Goal: Navigation & Orientation: Find specific page/section

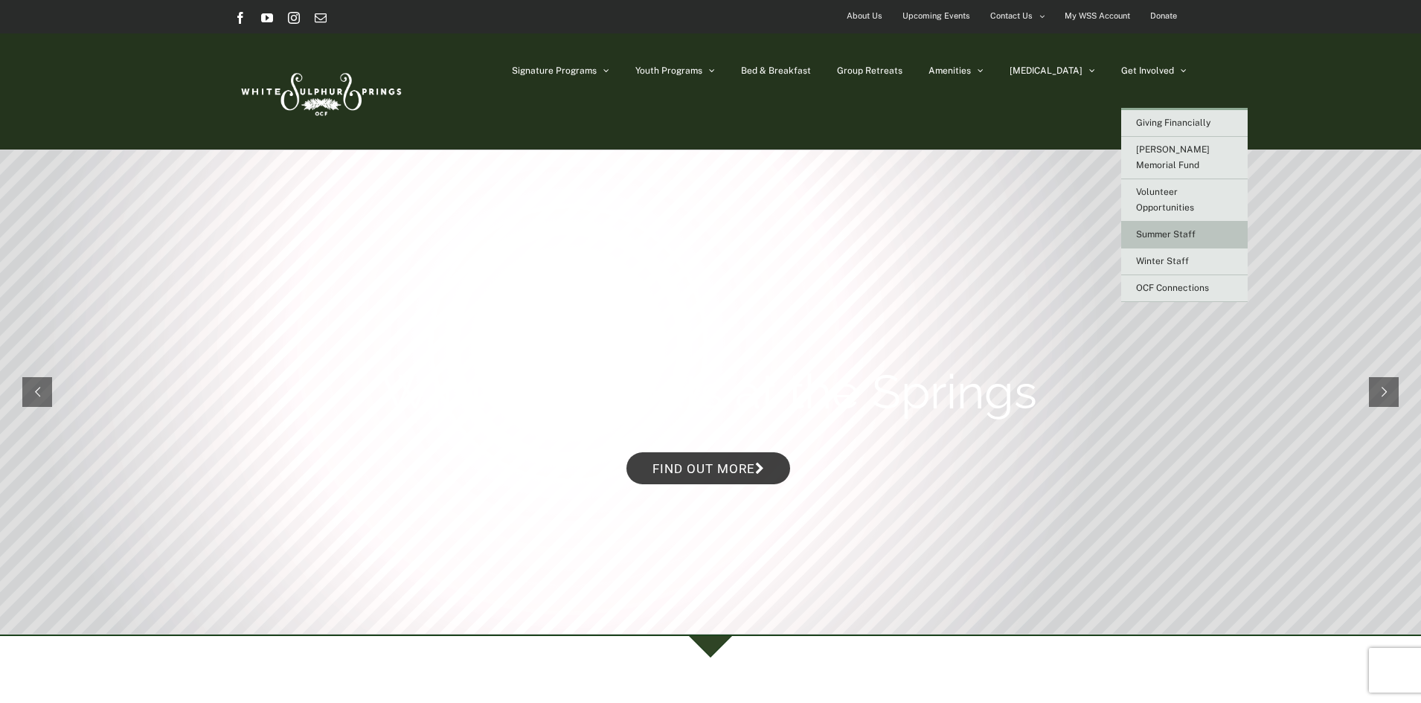
click at [1165, 229] on span "Summer Staff" at bounding box center [1166, 234] width 60 height 10
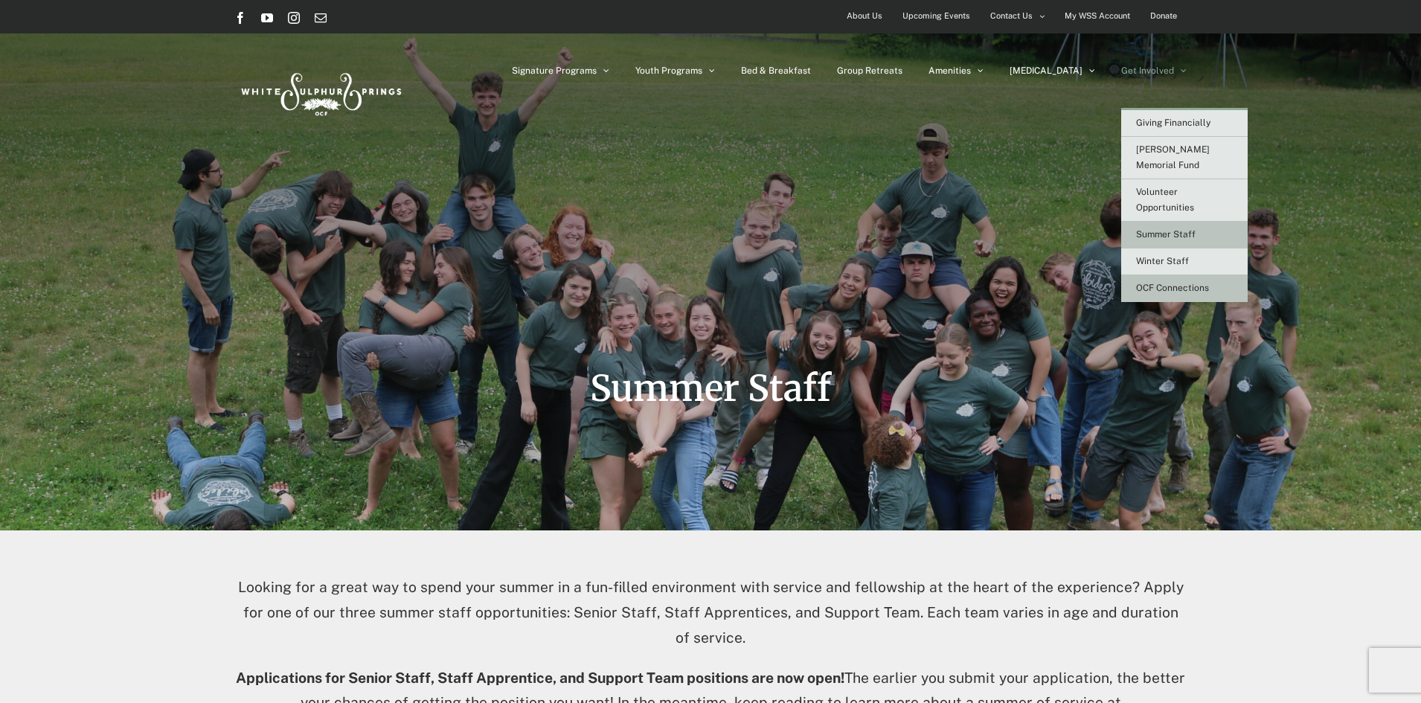
click at [1170, 283] on span "OCF Connections" at bounding box center [1172, 288] width 73 height 10
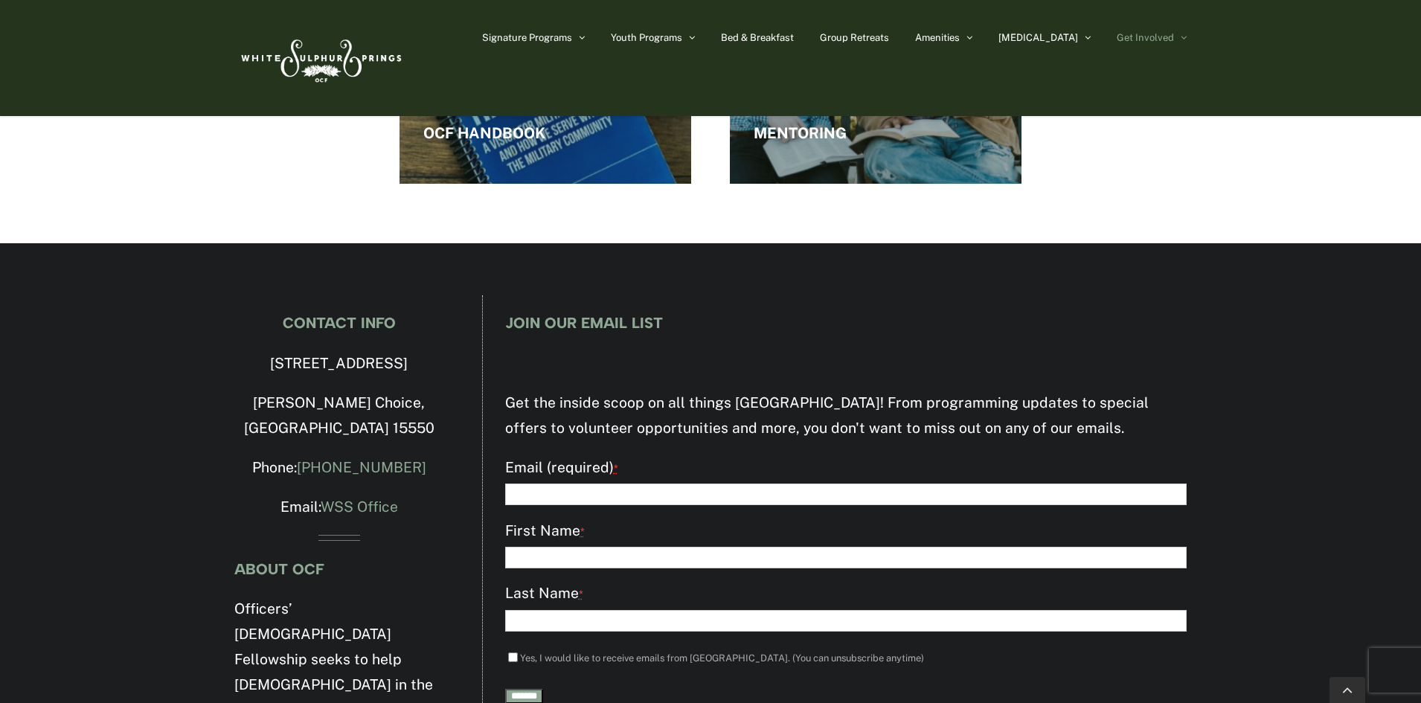
scroll to position [2455, 0]
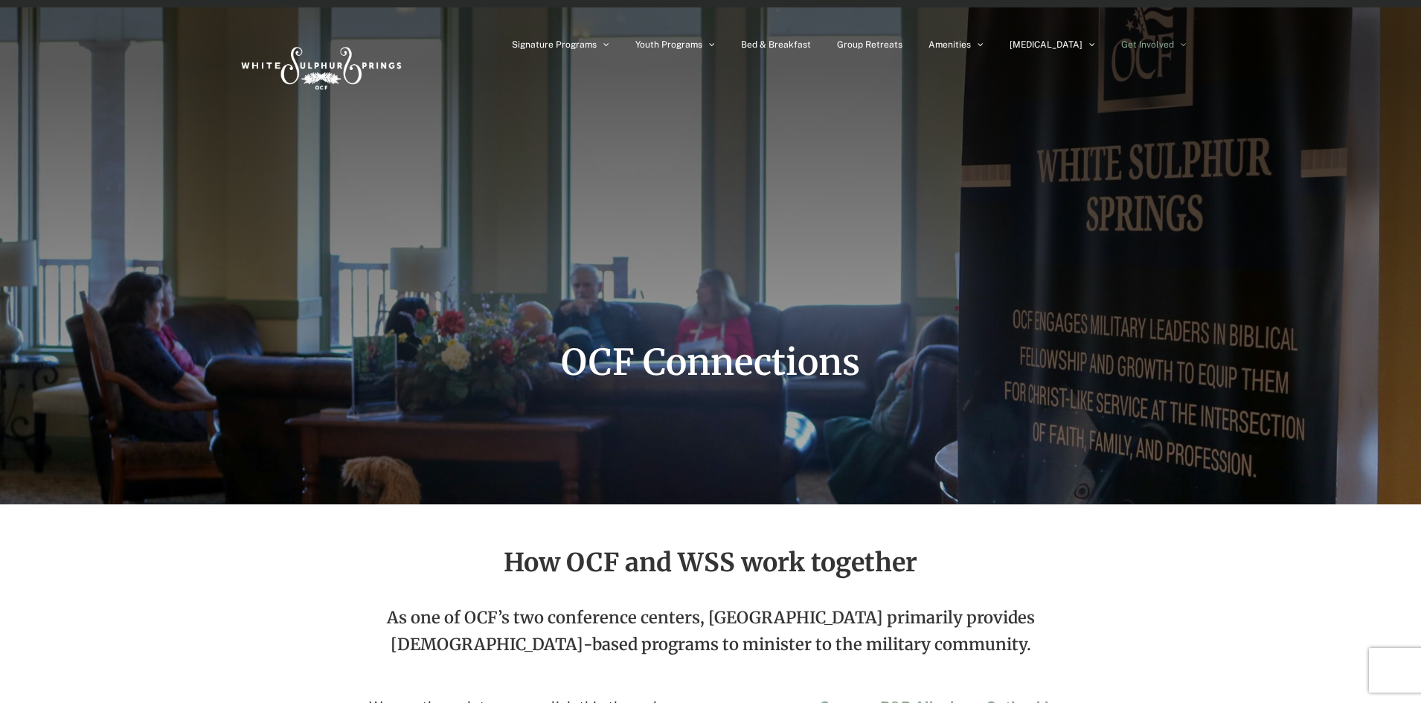
scroll to position [0, 0]
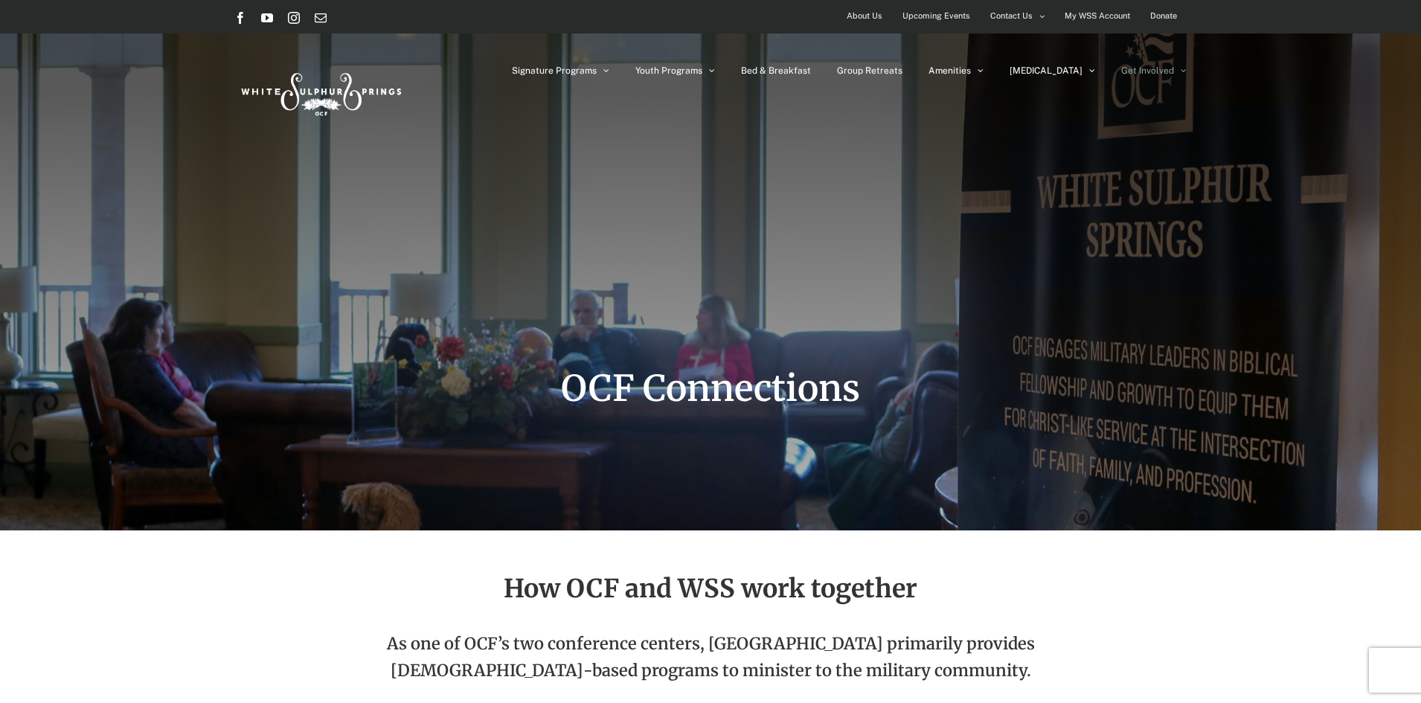
click at [940, 24] on span "Upcoming Events" at bounding box center [937, 16] width 68 height 22
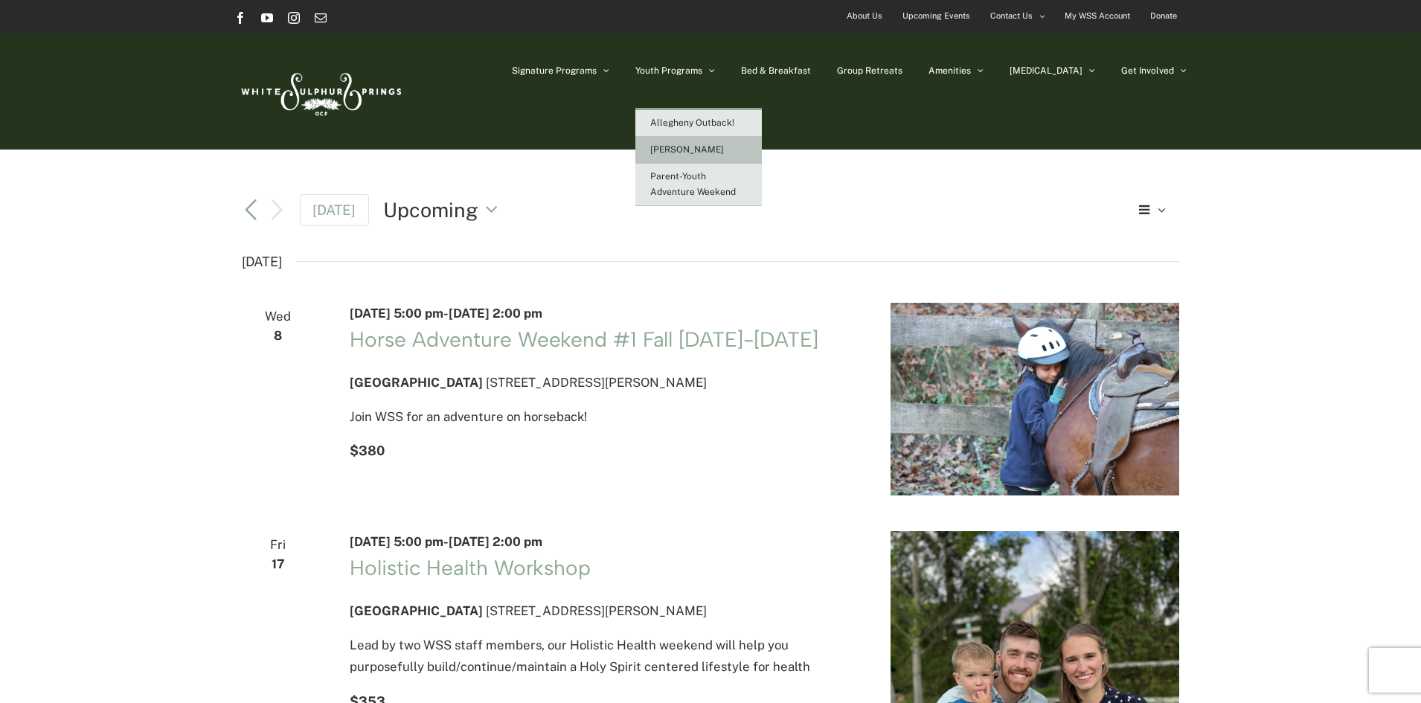
click at [756, 146] on link "[PERSON_NAME]" at bounding box center [698, 150] width 126 height 27
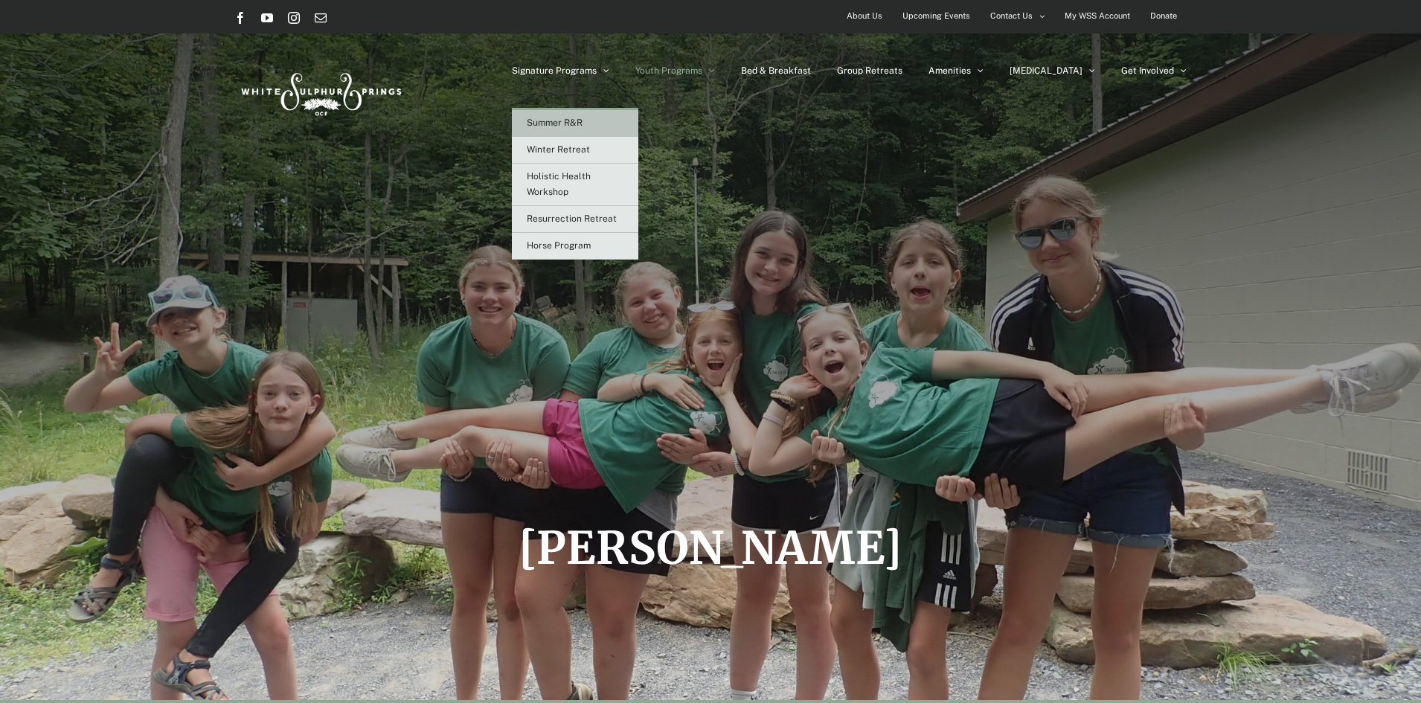
click at [624, 130] on link "Summer R&R" at bounding box center [575, 123] width 126 height 27
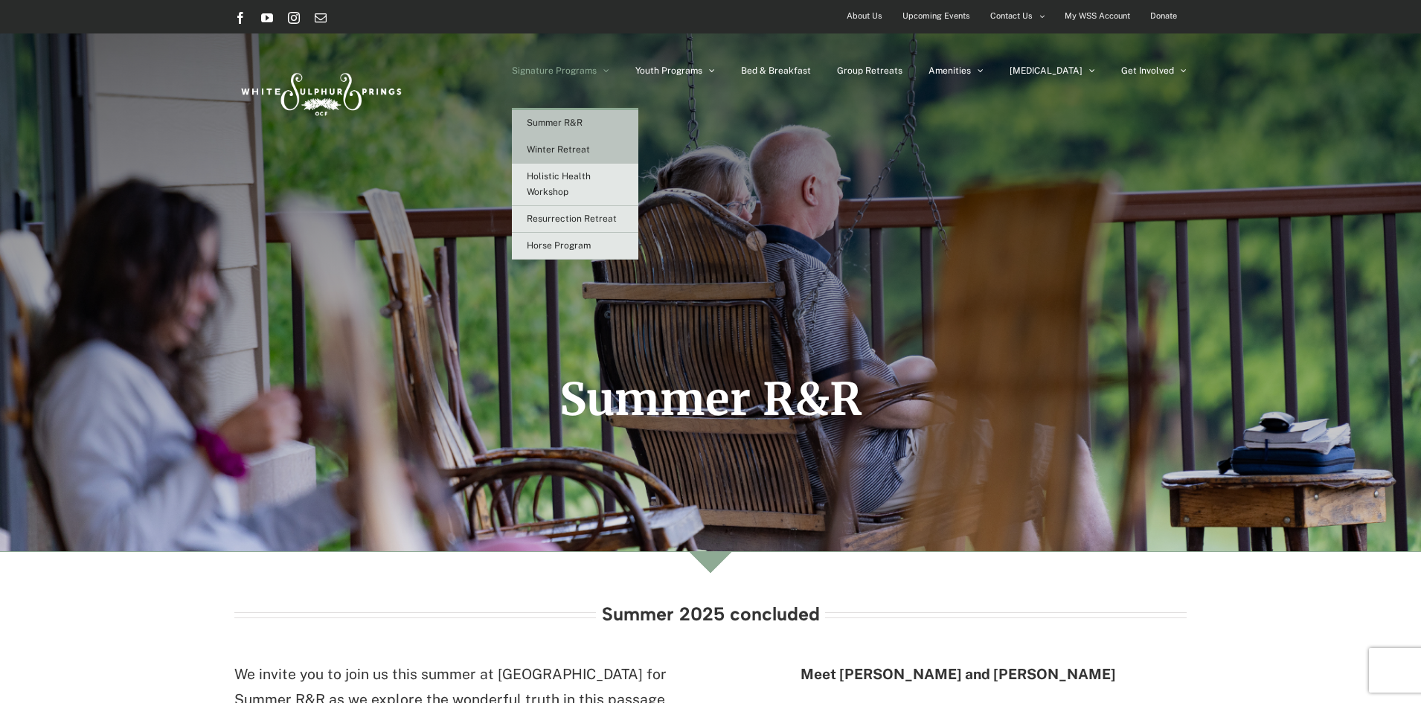
click at [590, 153] on span "Winter Retreat" at bounding box center [558, 149] width 63 height 10
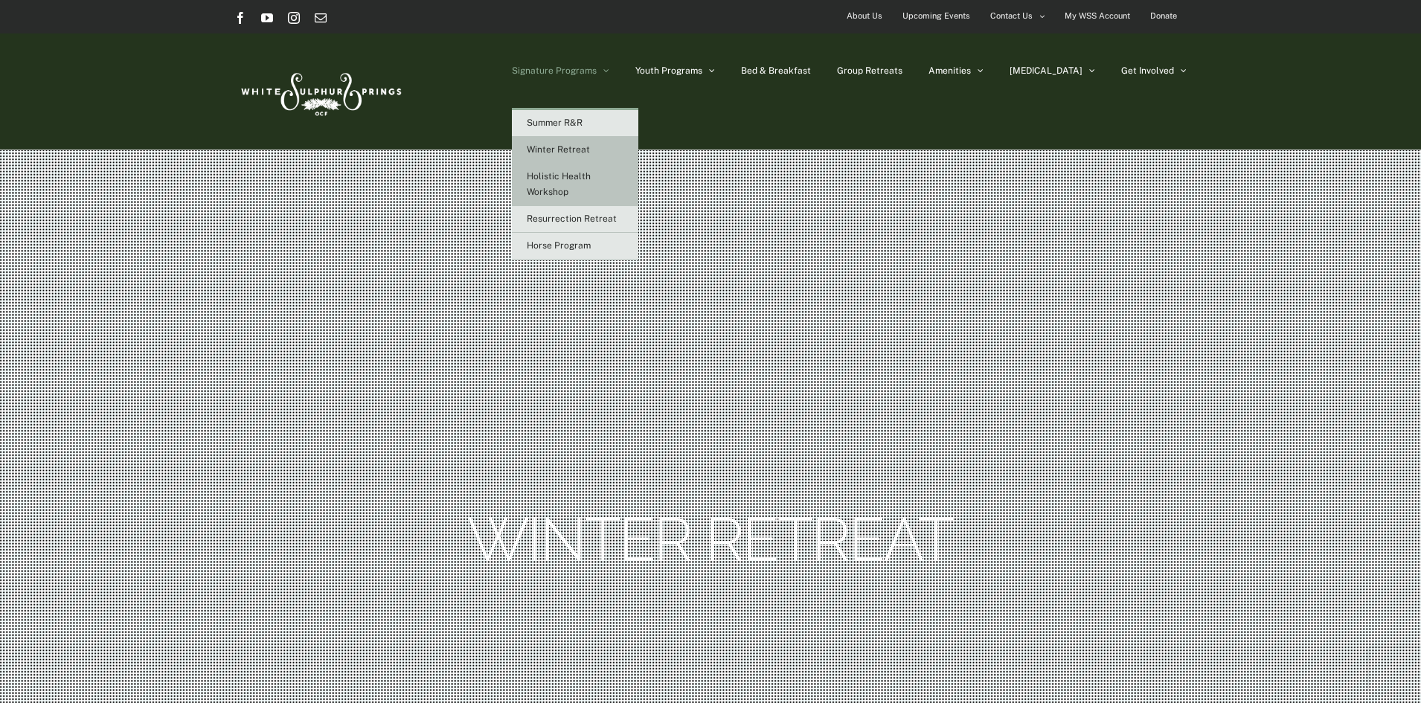
click at [591, 193] on span "Holistic Health Workshop" at bounding box center [559, 184] width 64 height 26
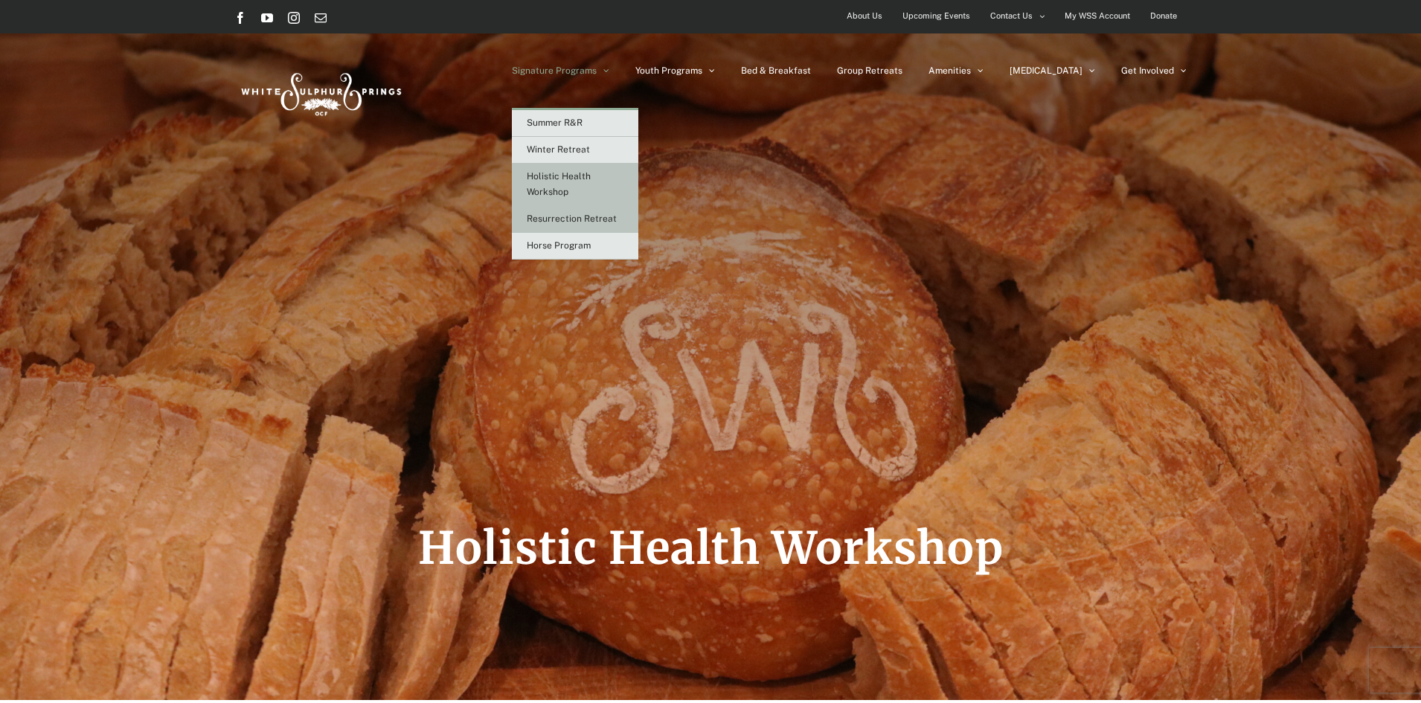
click at [603, 220] on span "Resurrection Retreat" at bounding box center [572, 219] width 90 height 10
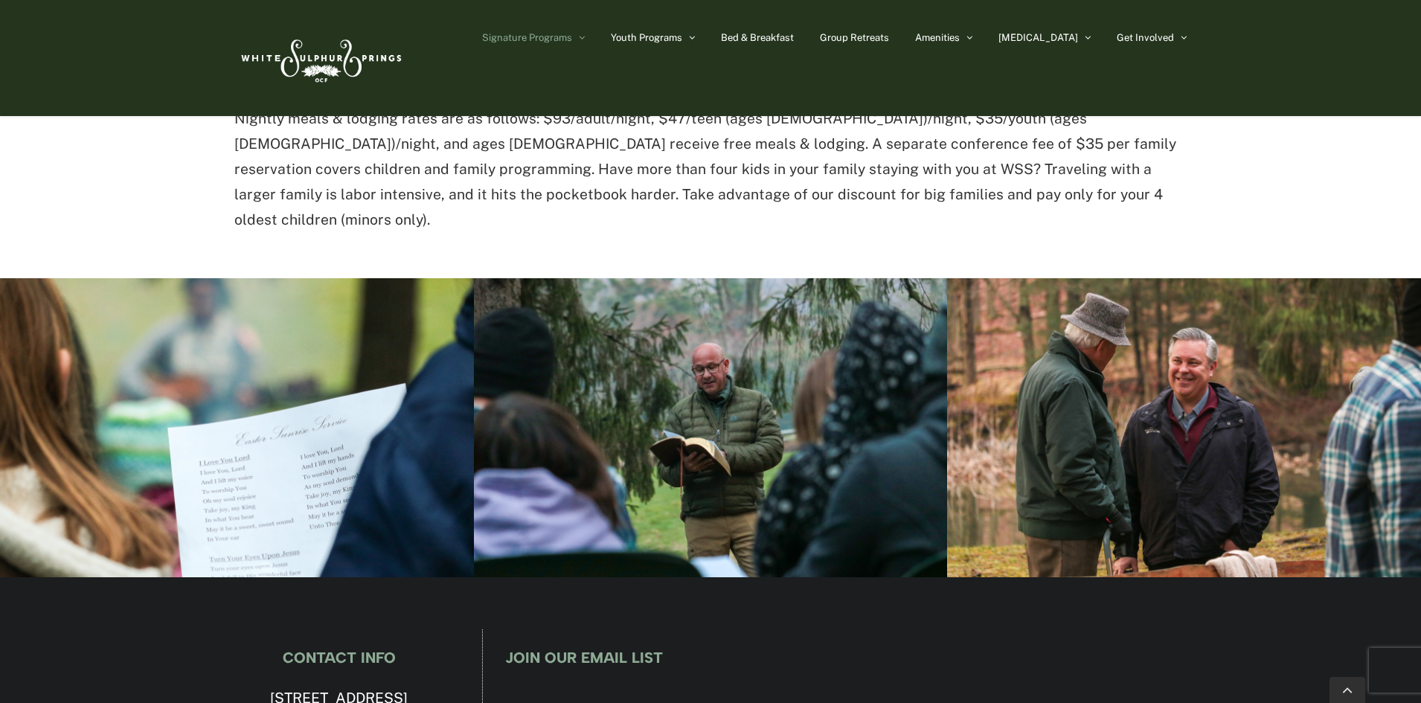
scroll to position [1289, 0]
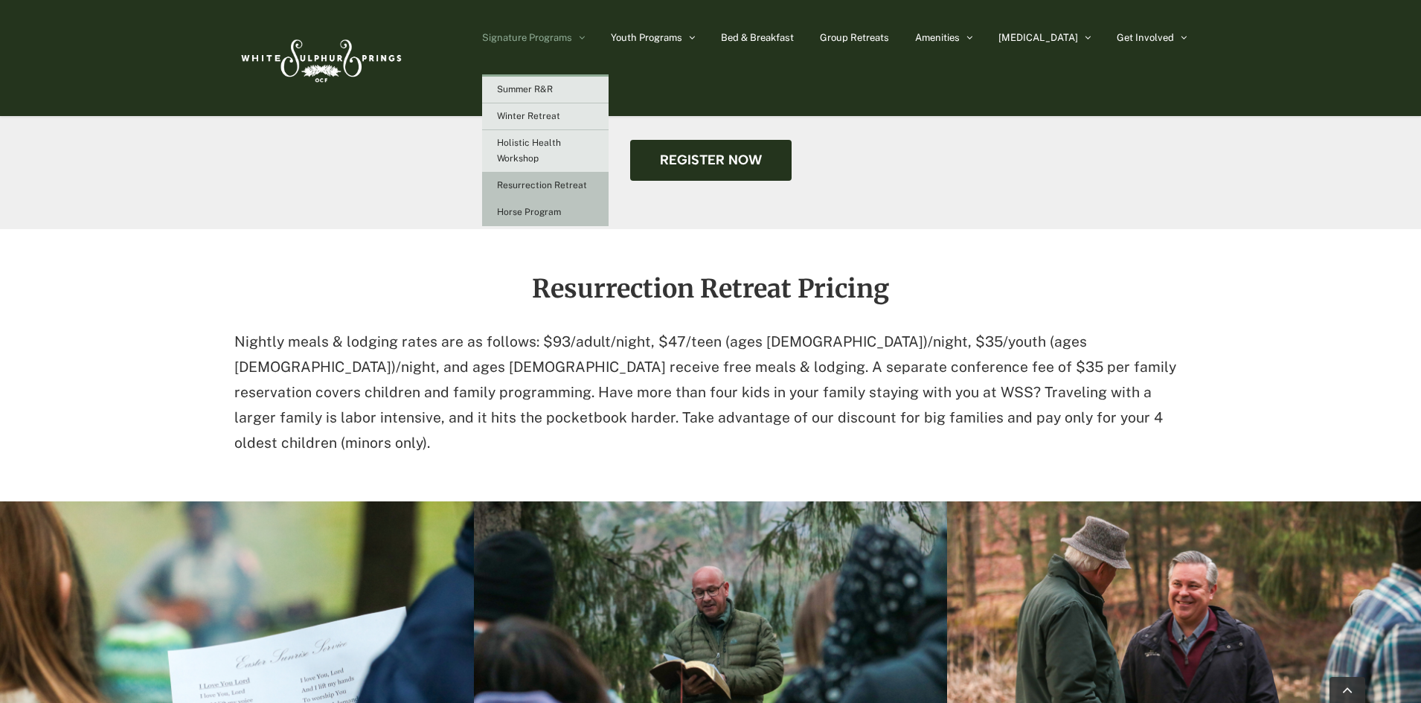
click at [561, 213] on span "Horse Program" at bounding box center [529, 212] width 64 height 10
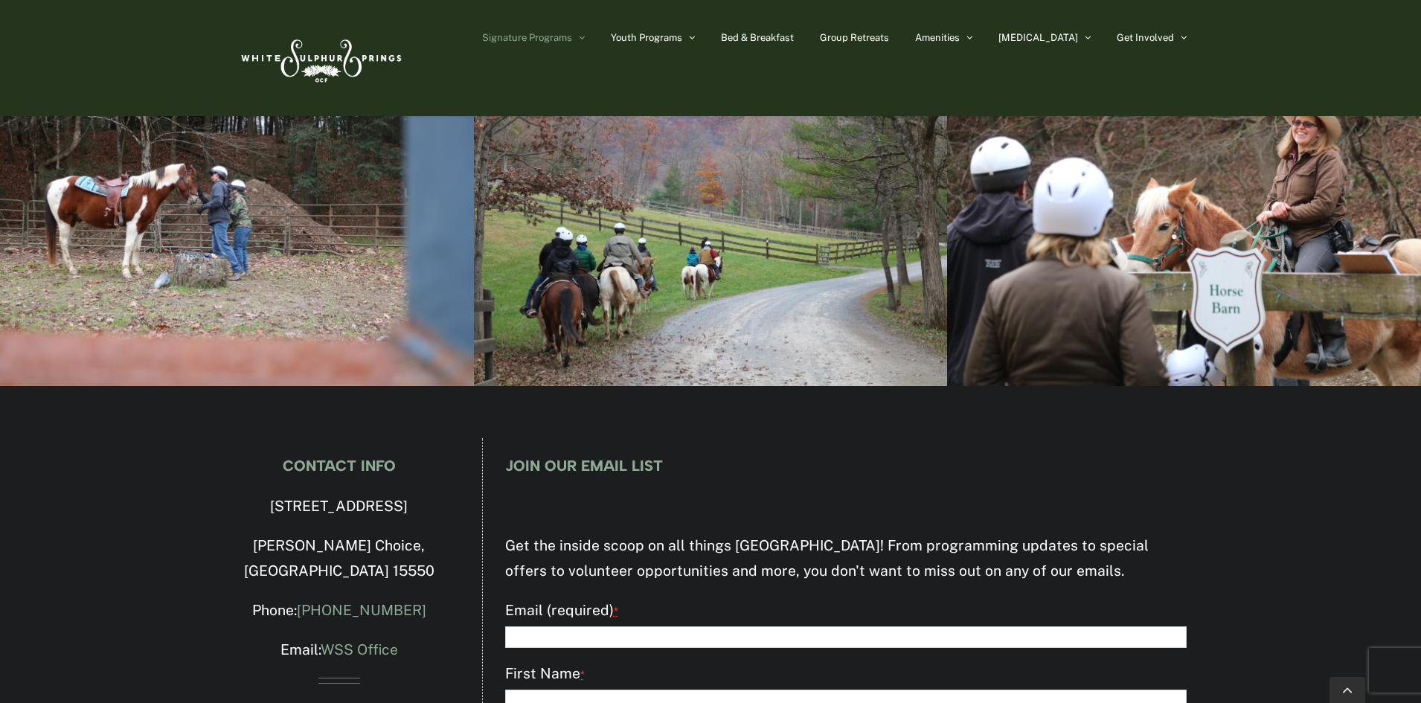
scroll to position [7217, 0]
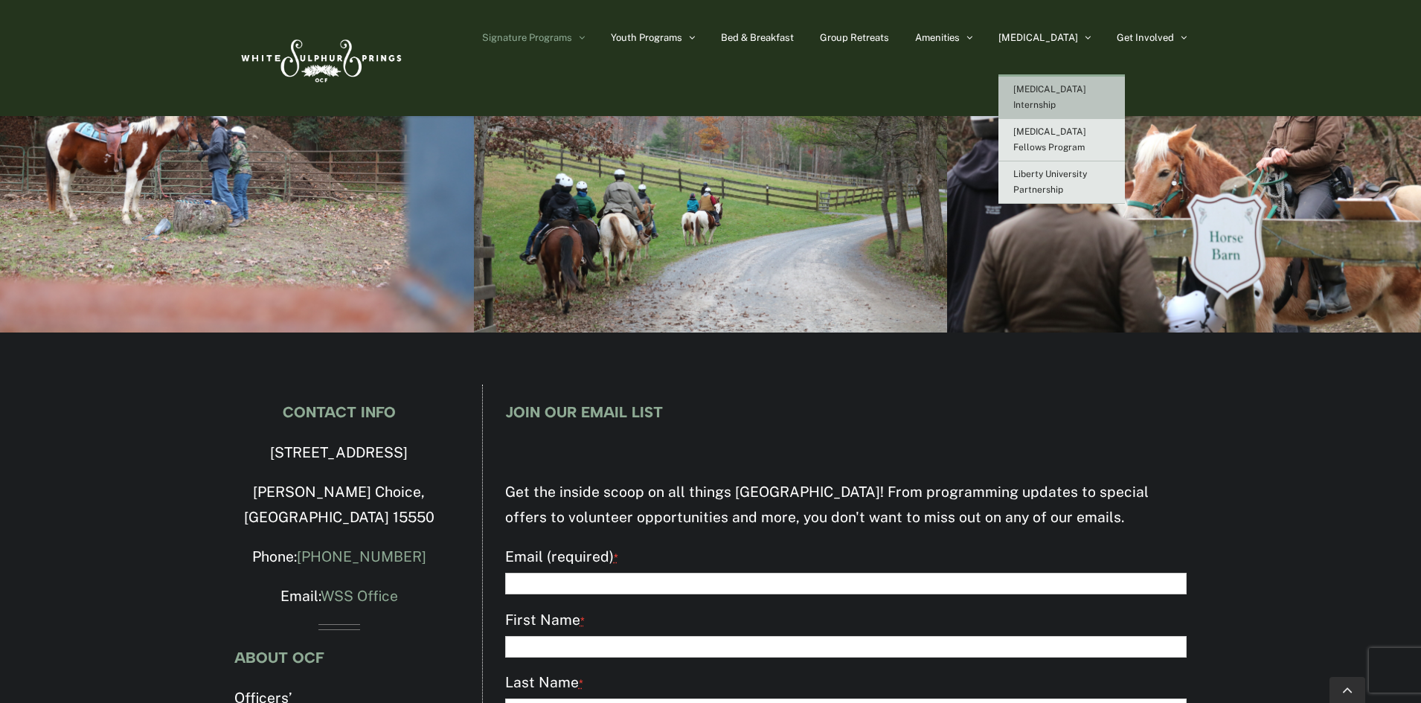
click at [1086, 92] on span "[MEDICAL_DATA] Internship" at bounding box center [1049, 97] width 73 height 26
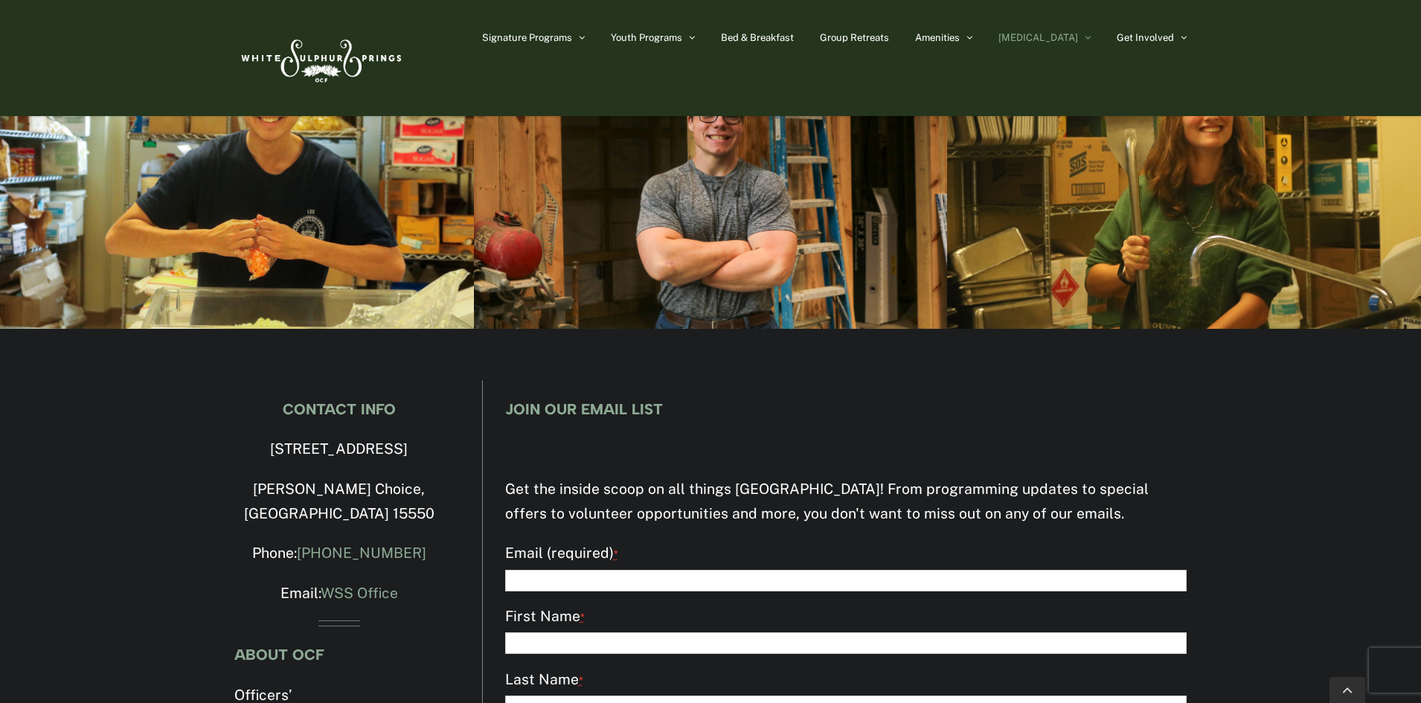
scroll to position [4177, 0]
